Goal: Complete application form: Complete application form

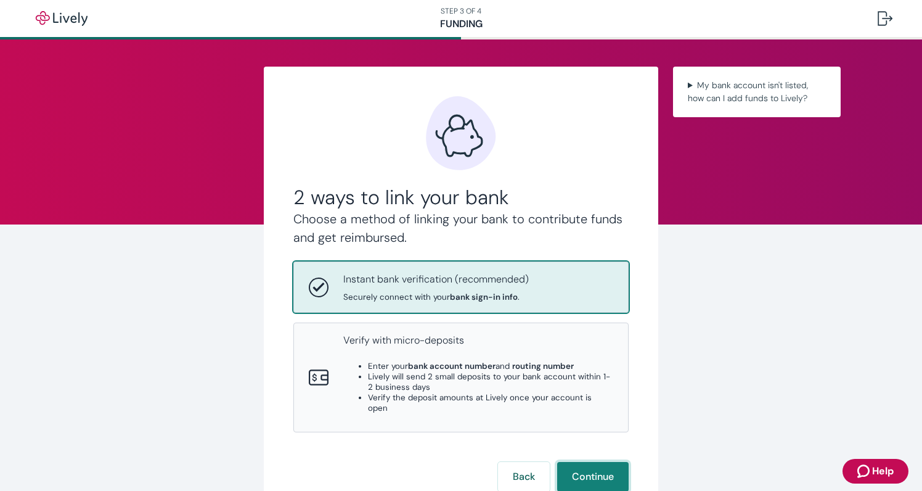
click at [584, 462] on button "Continue" at bounding box center [592, 477] width 71 height 30
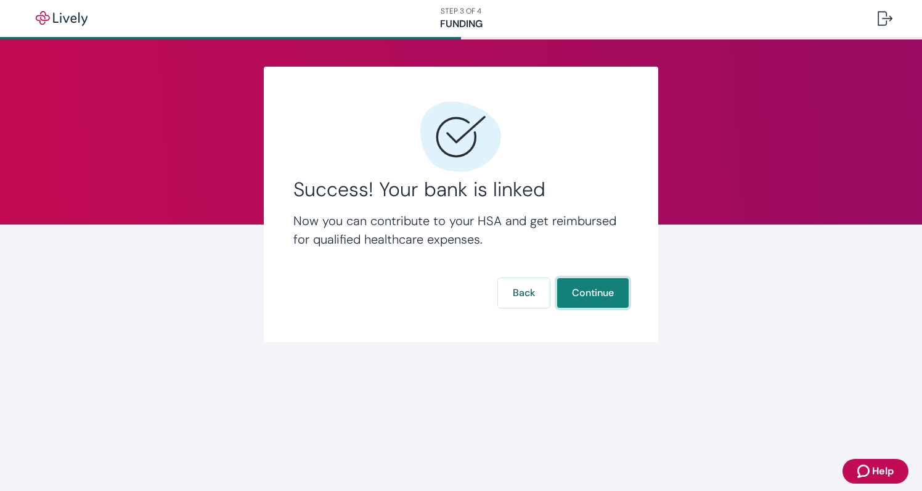
click at [583, 296] on button "Continue" at bounding box center [592, 293] width 71 height 30
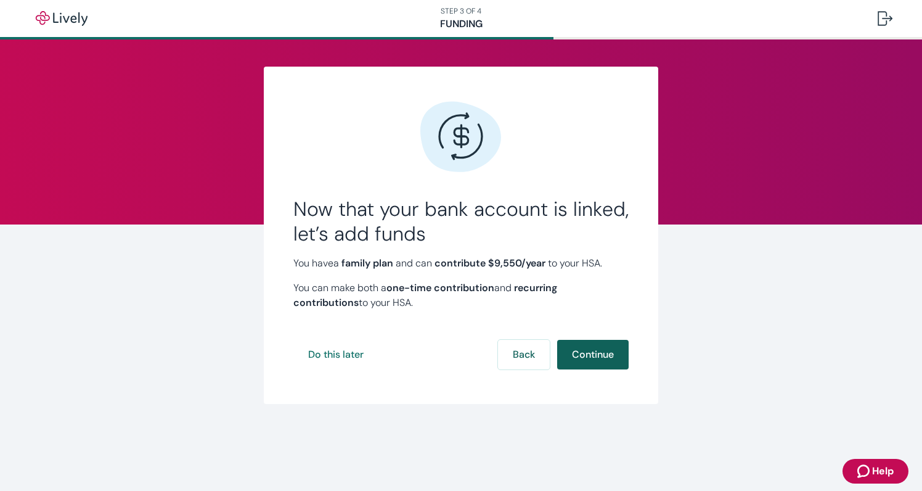
click at [592, 357] on button "Continue" at bounding box center [592, 355] width 71 height 30
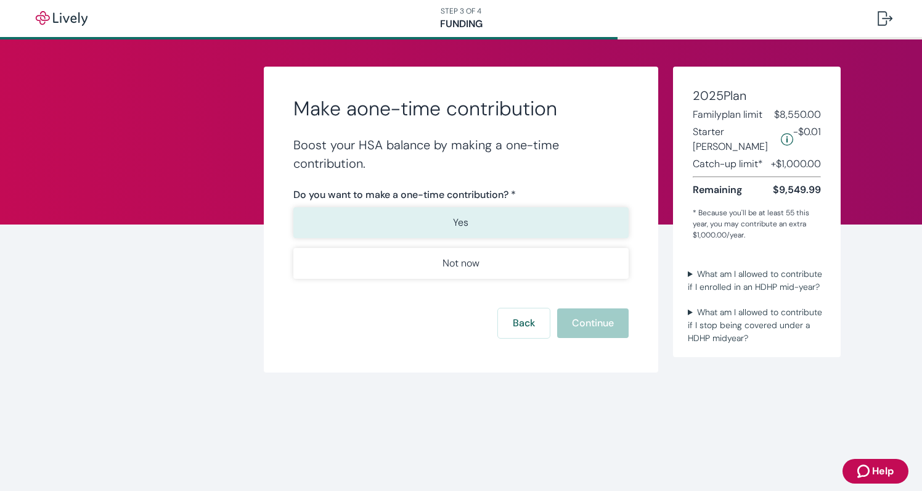
click at [481, 230] on button "Yes" at bounding box center [460, 222] width 335 height 31
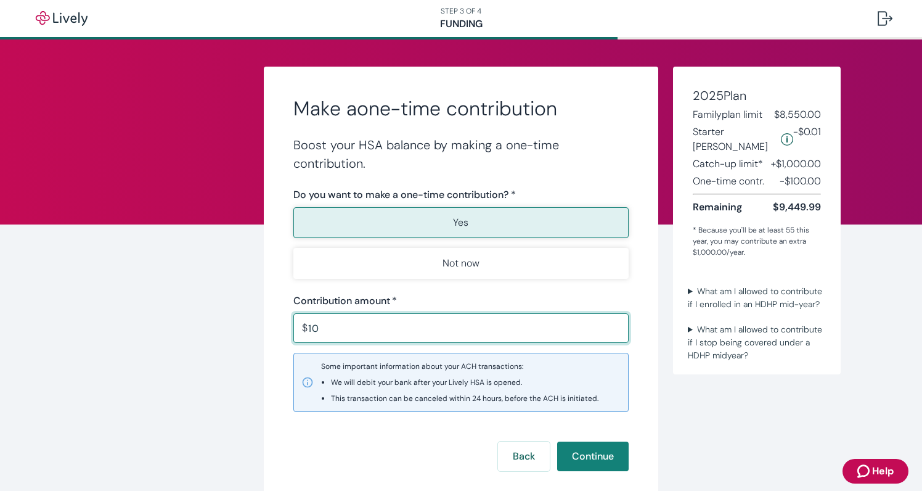
type input "1"
type input "200.00"
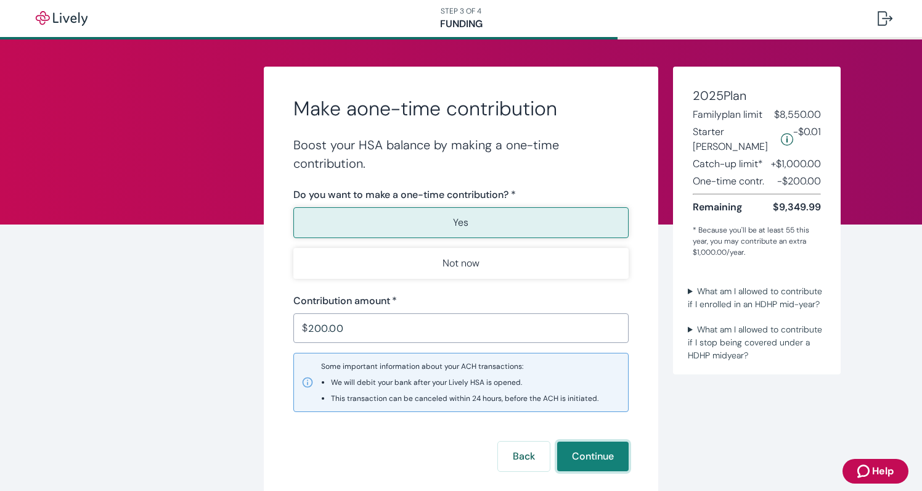
click at [580, 459] on button "Continue" at bounding box center [592, 456] width 71 height 30
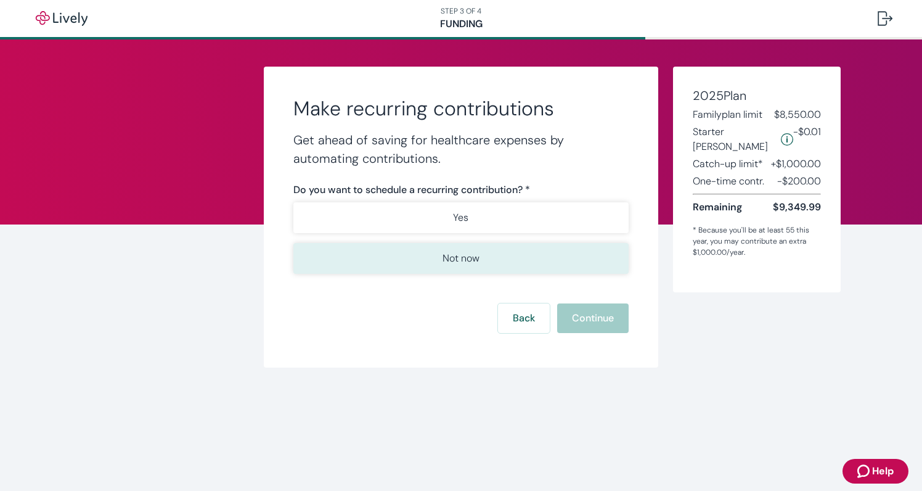
click at [464, 258] on p "Not now" at bounding box center [460, 258] width 37 height 15
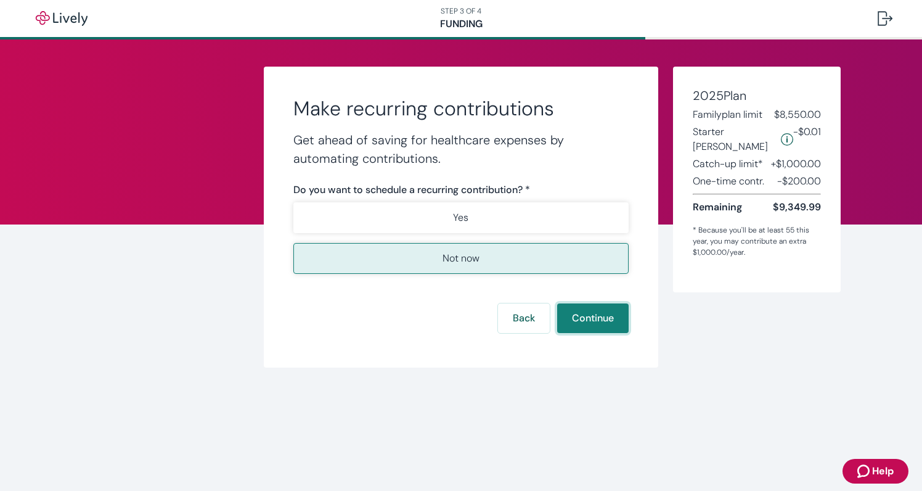
click at [582, 325] on button "Continue" at bounding box center [592, 318] width 71 height 30
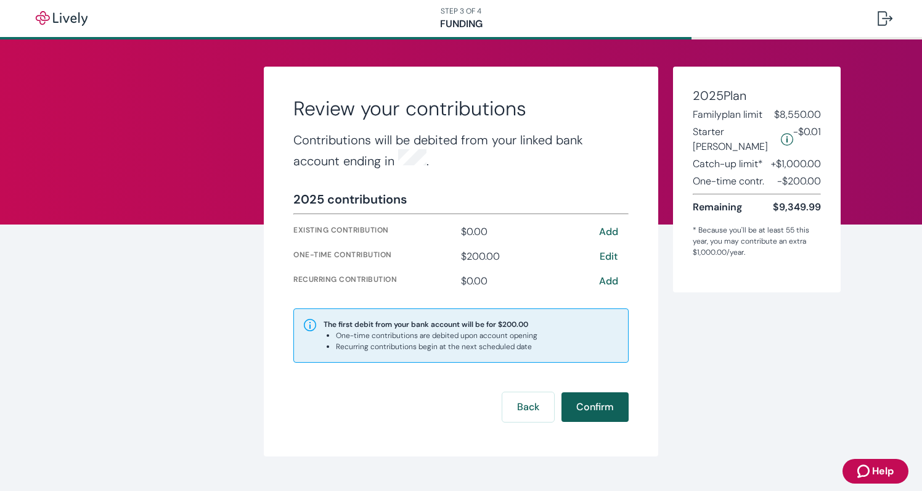
click at [600, 404] on button "Confirm" at bounding box center [594, 407] width 67 height 30
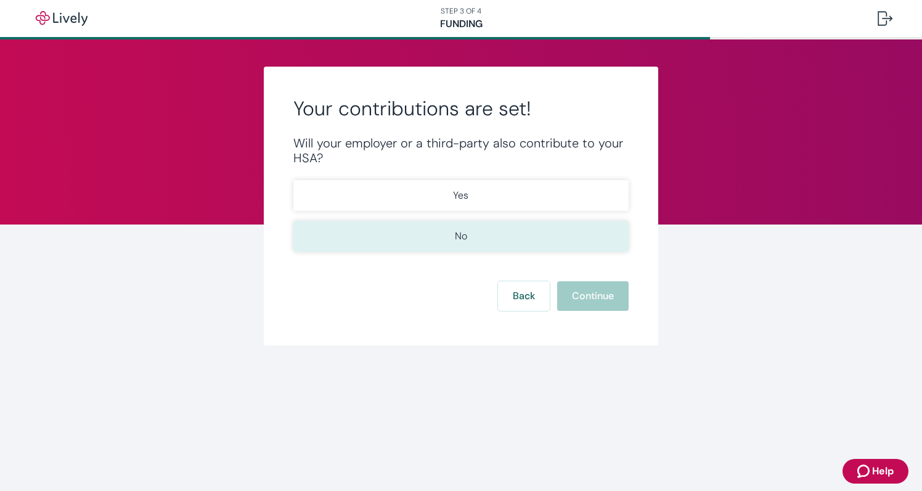
click at [526, 236] on button "No" at bounding box center [460, 236] width 335 height 31
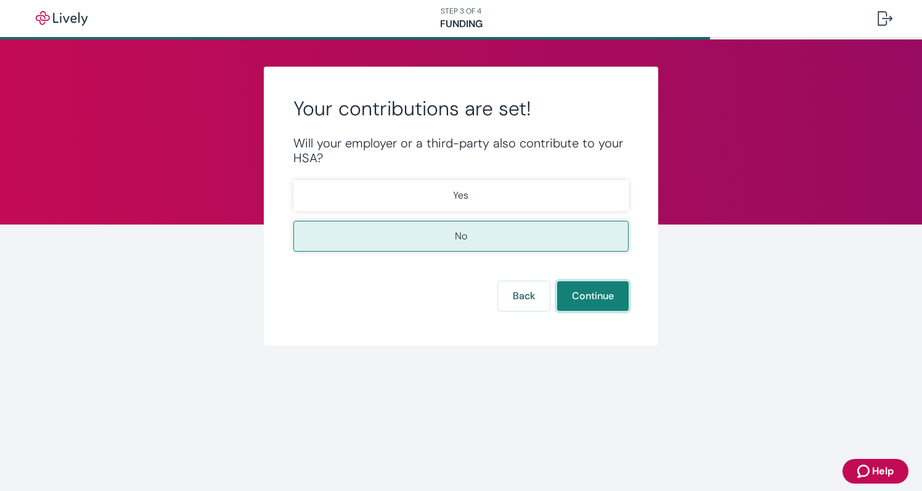
click at [587, 303] on button "Continue" at bounding box center [592, 296] width 71 height 30
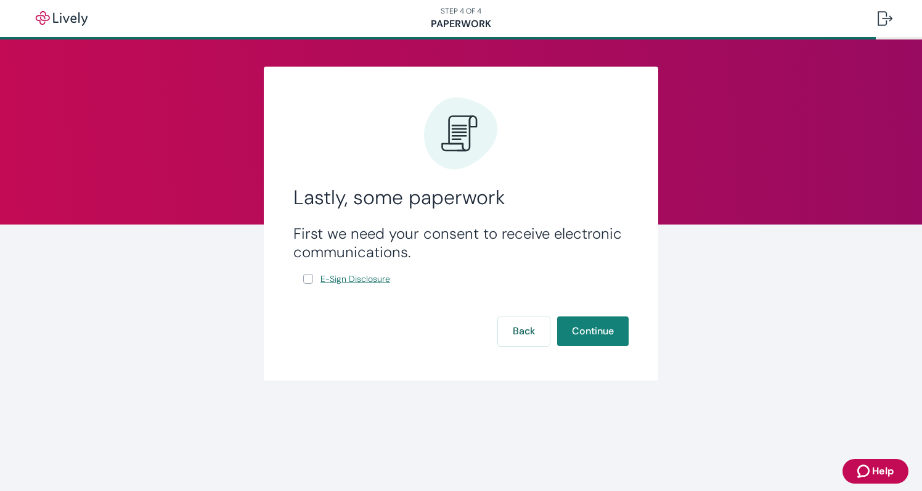
click at [365, 278] on span "E-Sign Disclosure" at bounding box center [355, 278] width 70 height 13
click at [309, 279] on input "E-Sign Disclosure" at bounding box center [308, 279] width 10 height 10
checkbox input "true"
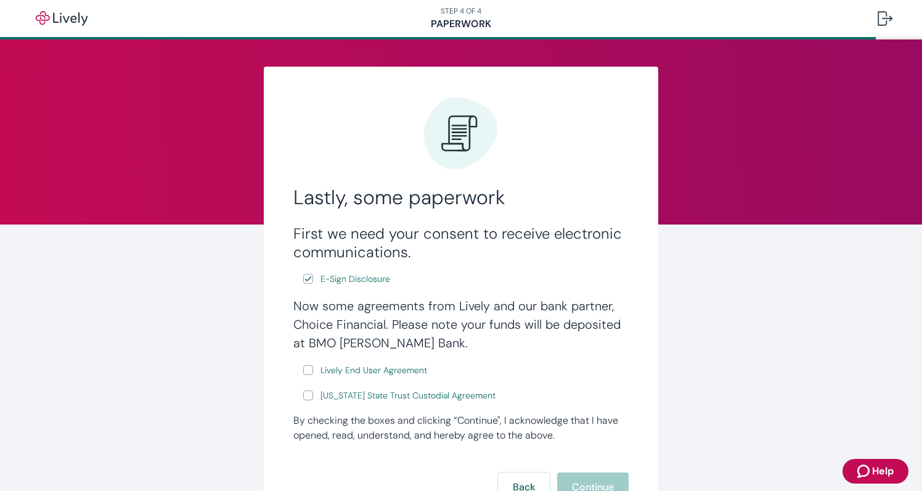
click at [304, 372] on input "Lively End User Agreement" at bounding box center [308, 370] width 10 height 10
checkbox input "true"
click at [308, 395] on input "[US_STATE] State Trust Custodial Agreement" at bounding box center [308, 395] width 10 height 10
checkbox input "true"
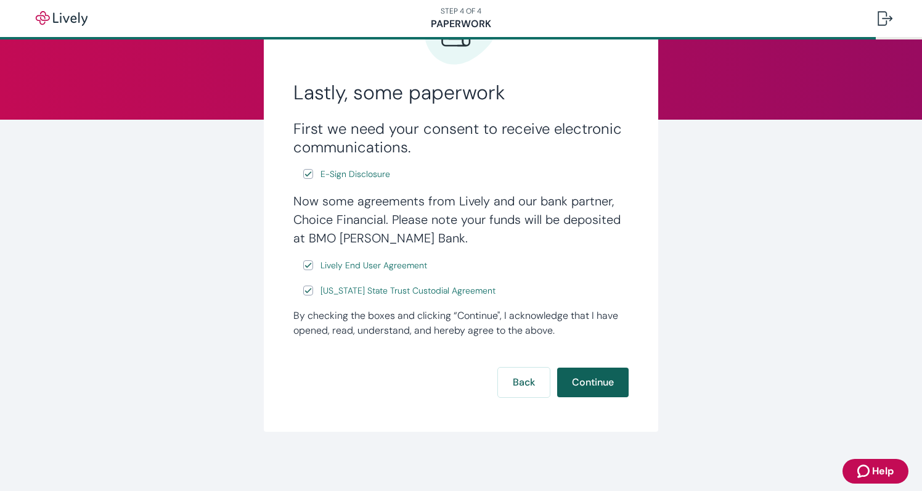
scroll to position [105, 0]
click at [577, 383] on button "Continue" at bounding box center [592, 382] width 71 height 30
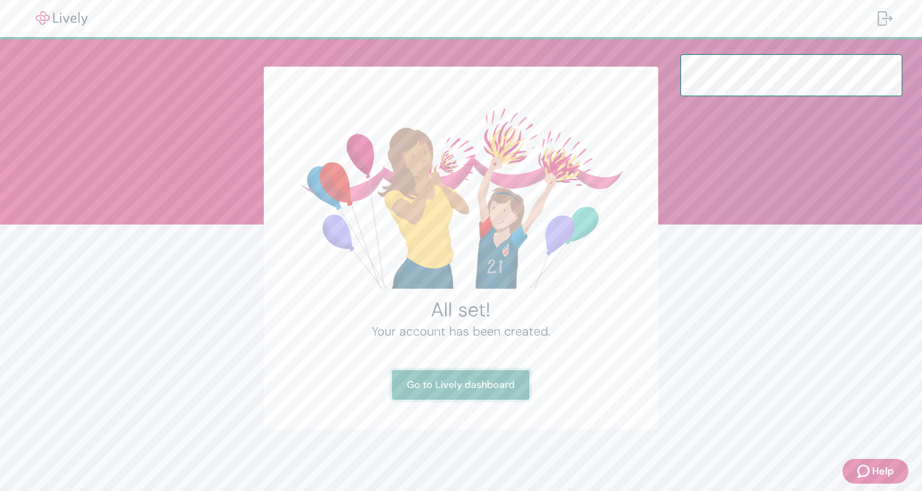
click at [495, 384] on link "Go to Lively dashboard" at bounding box center [460, 385] width 137 height 30
